Goal: Information Seeking & Learning: Learn about a topic

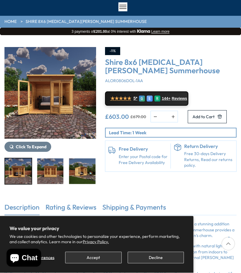
scroll to position [35, 0]
click at [21, 168] on img "1 / 9" at bounding box center [18, 171] width 27 height 26
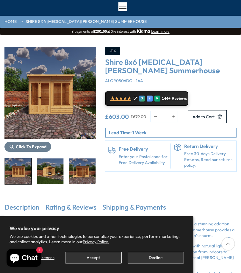
click at [55, 174] on img "3 / 9" at bounding box center [50, 171] width 27 height 26
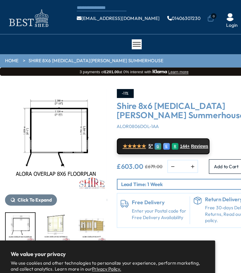
scroll to position [2, 0]
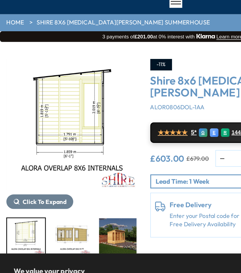
click at [55, 192] on img "7 / 9" at bounding box center [50, 205] width 27 height 26
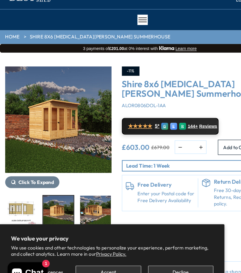
click at [52, 192] on img "8 / 9" at bounding box center [50, 205] width 27 height 26
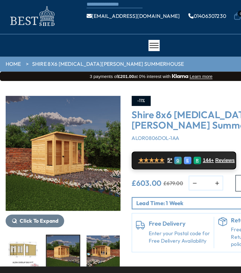
scroll to position [0, 0]
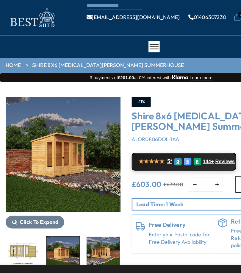
click at [52, 199] on img "8 / 9" at bounding box center [50, 207] width 27 height 26
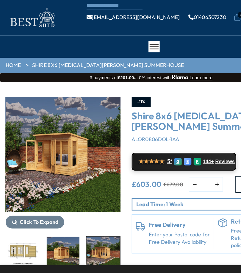
click at [80, 201] on img "9 / 9" at bounding box center [82, 207] width 27 height 26
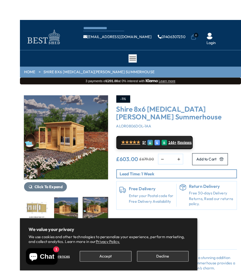
scroll to position [0, 0]
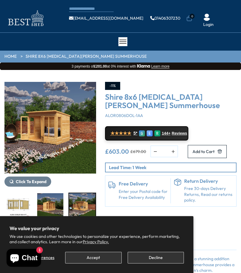
click at [84, 204] on img "9 / 9" at bounding box center [82, 206] width 27 height 26
click at [85, 210] on img "9 / 9" at bounding box center [82, 206] width 27 height 26
click at [54, 205] on img "8 / 9" at bounding box center [50, 206] width 27 height 26
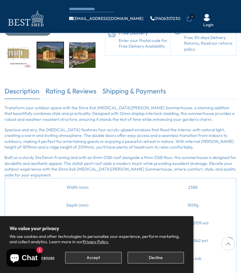
scroll to position [133, 0]
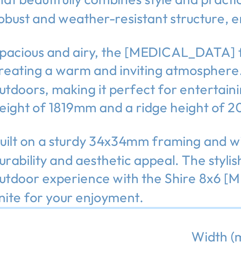
click at [40, 181] on td "Depth (mm)" at bounding box center [77, 190] width 145 height 18
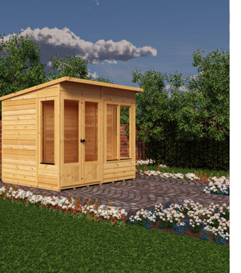
scroll to position [83, 0]
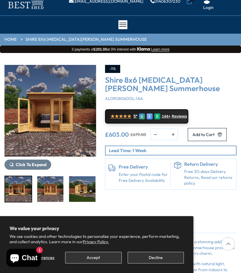
scroll to position [18, 0]
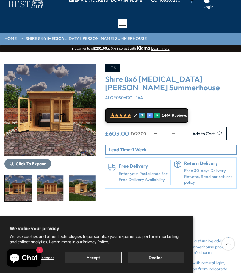
click at [101, 264] on button "Accept" at bounding box center [93, 258] width 56 height 12
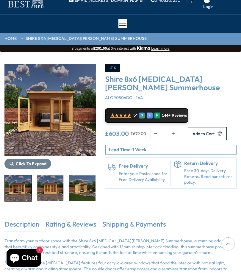
scroll to position [17, 0]
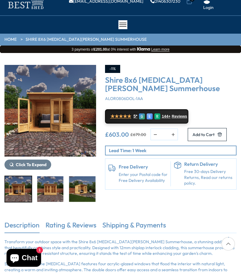
click at [21, 189] on img "1 / 9" at bounding box center [18, 189] width 27 height 26
click at [69, 194] on img "3 / 9" at bounding box center [82, 189] width 27 height 26
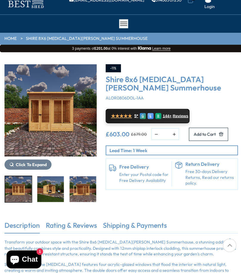
scroll to position [30, 0]
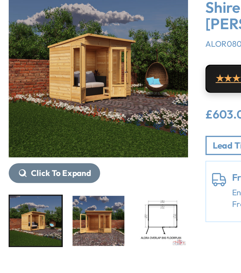
click at [51, 164] on img "4 / 9" at bounding box center [50, 177] width 27 height 26
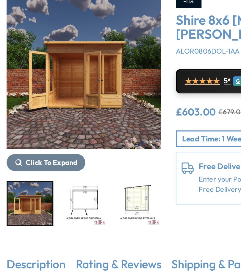
click at [55, 164] on img "5 / 9" at bounding box center [50, 177] width 27 height 26
click at [133, 163] on div "8 / 9" at bounding box center [147, 176] width 28 height 27
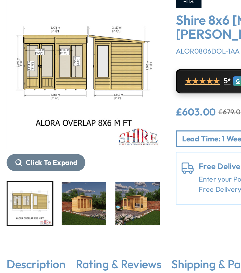
click at [81, 164] on img "9 / 9" at bounding box center [82, 177] width 27 height 26
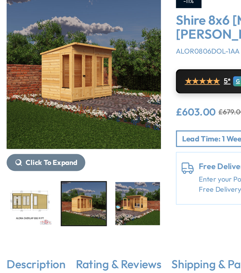
click at [49, 164] on img "8 / 9" at bounding box center [50, 177] width 27 height 26
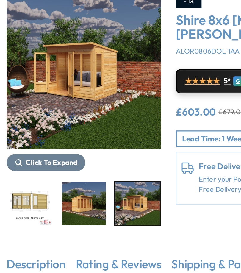
click at [77, 164] on img "9 / 9" at bounding box center [82, 177] width 27 height 26
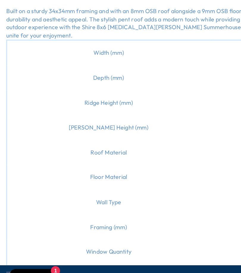
scroll to position [218, 0]
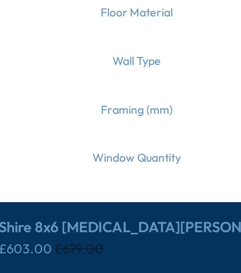
click at [46, 239] on td "Glazing Material" at bounding box center [77, 248] width 145 height 18
click at [47, 239] on td "Glazing Material" at bounding box center [77, 248] width 145 height 18
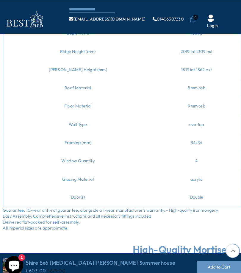
scroll to position [282, 0]
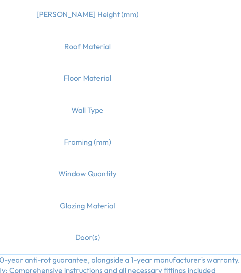
click at [42, 175] on td "Glazing Material" at bounding box center [77, 184] width 145 height 18
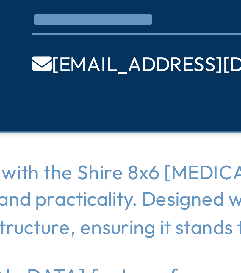
scroll to position [140, 0]
